Goal: Transaction & Acquisition: Book appointment/travel/reservation

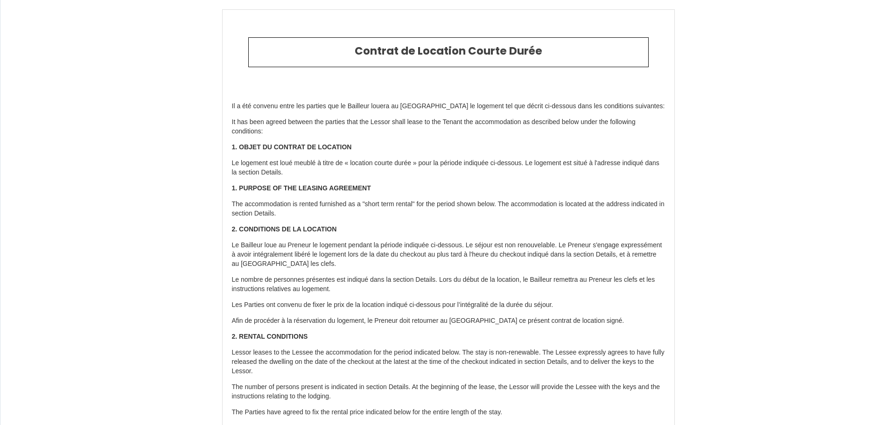
type input "[PHONE_NUMBER]"
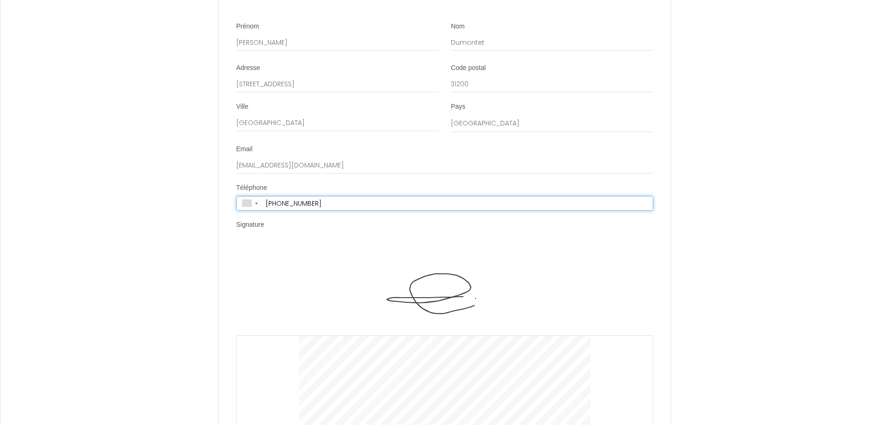
scroll to position [1918, 0]
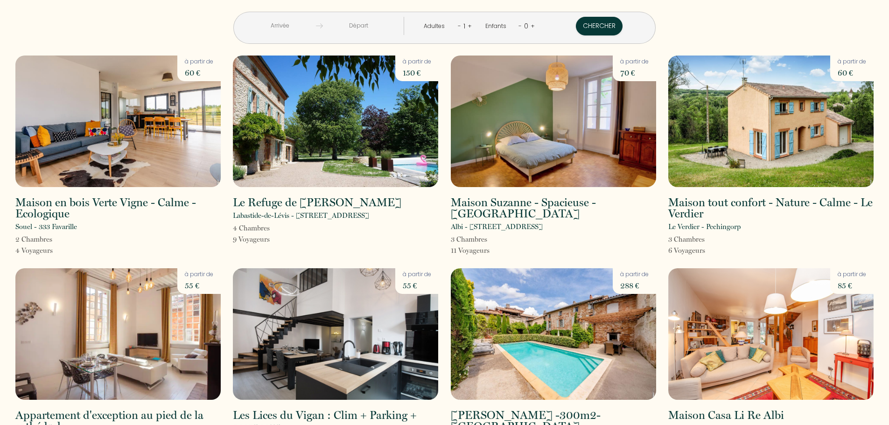
click at [468, 24] on link "+" at bounding box center [470, 25] width 4 height 9
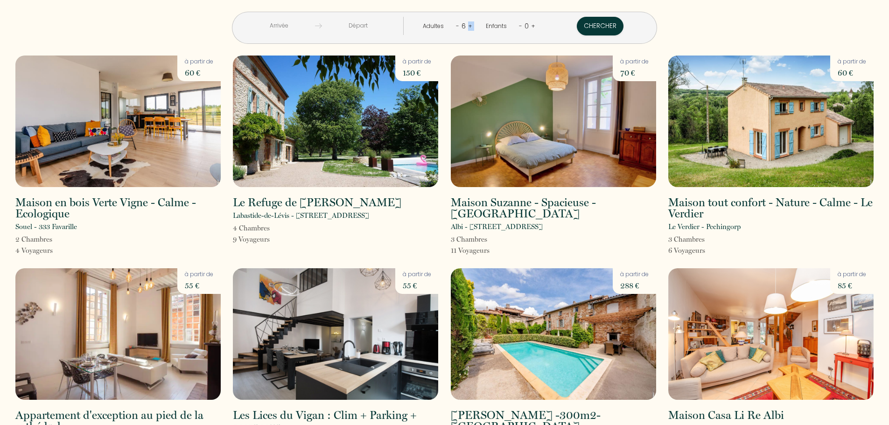
click at [468, 24] on link "+" at bounding box center [470, 25] width 4 height 9
click at [468, 27] on link "+" at bounding box center [470, 25] width 4 height 9
click at [577, 23] on button "Chercher" at bounding box center [600, 26] width 47 height 19
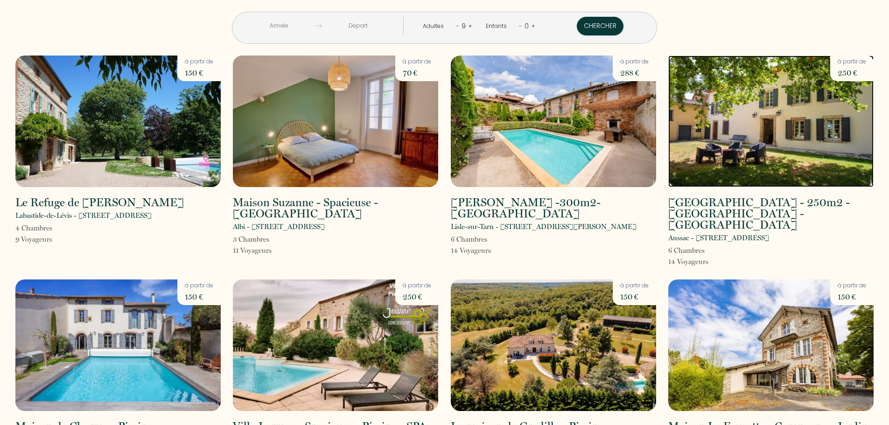
click at [766, 109] on img at bounding box center [771, 122] width 205 height 132
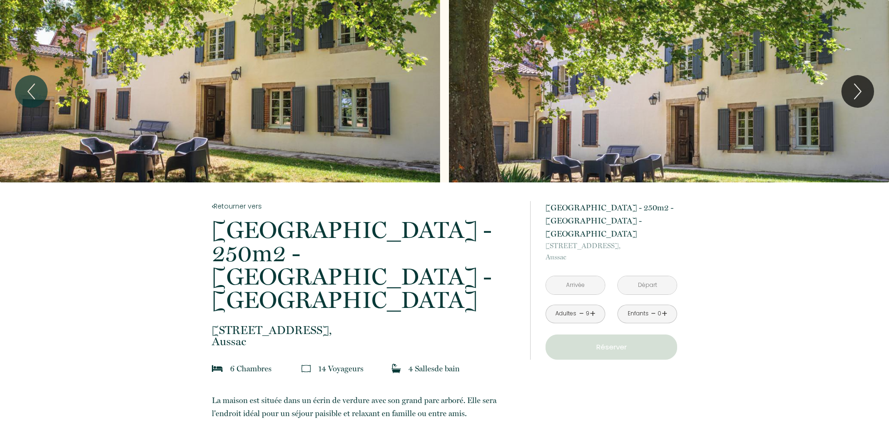
click at [592, 307] on link "+" at bounding box center [593, 314] width 6 height 14
click at [861, 87] on icon "Next" at bounding box center [858, 92] width 20 height 28
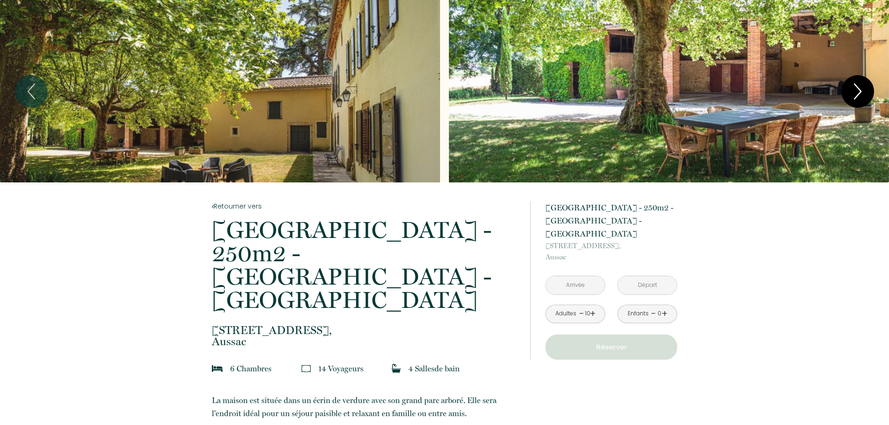
click at [855, 88] on icon "Next" at bounding box center [858, 92] width 20 height 28
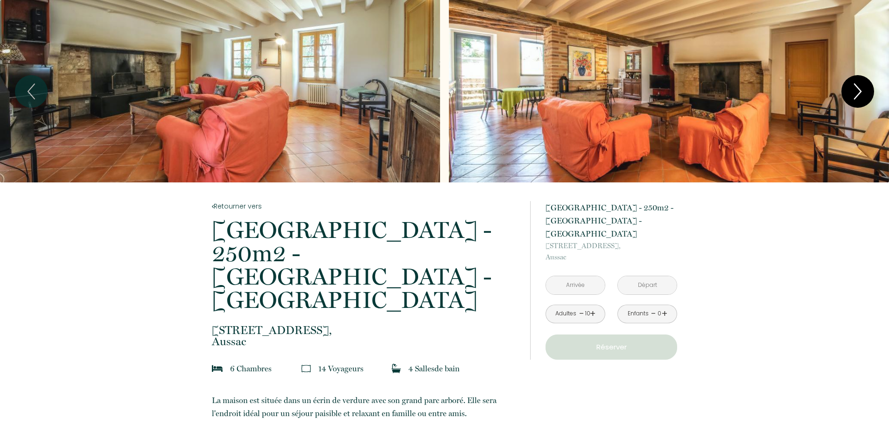
click at [855, 88] on icon "Next" at bounding box center [858, 92] width 20 height 28
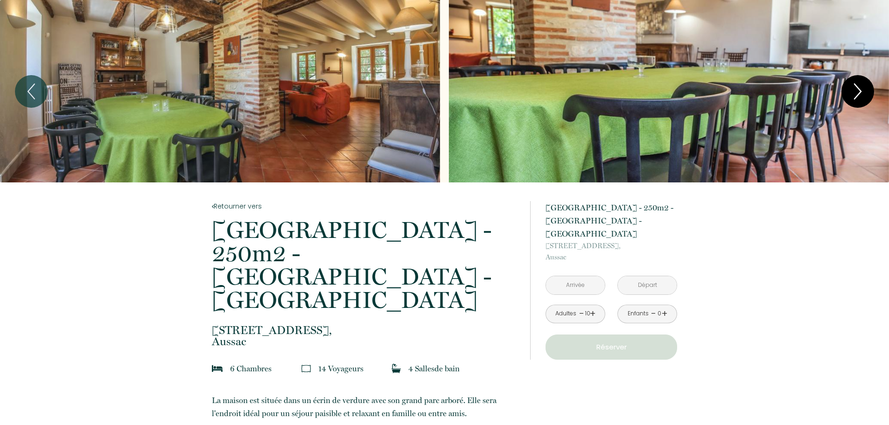
click at [855, 88] on icon "Next" at bounding box center [858, 92] width 20 height 28
